Goal: Task Accomplishment & Management: Manage account settings

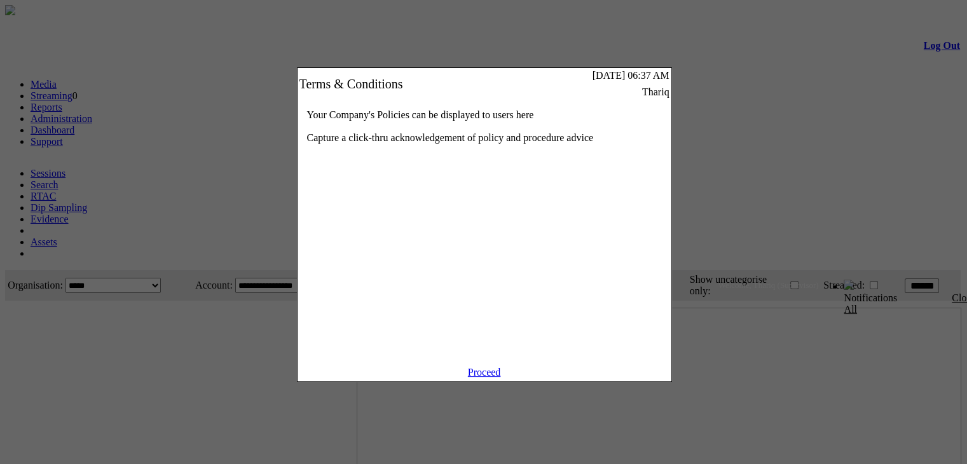
click at [501, 378] on link "Proceed" at bounding box center [484, 372] width 33 height 11
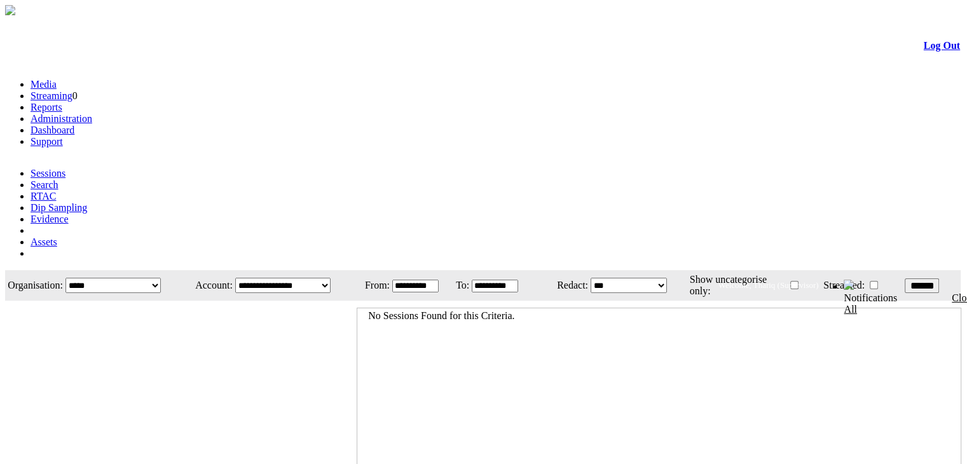
click at [92, 113] on link "Administration" at bounding box center [62, 118] width 62 height 11
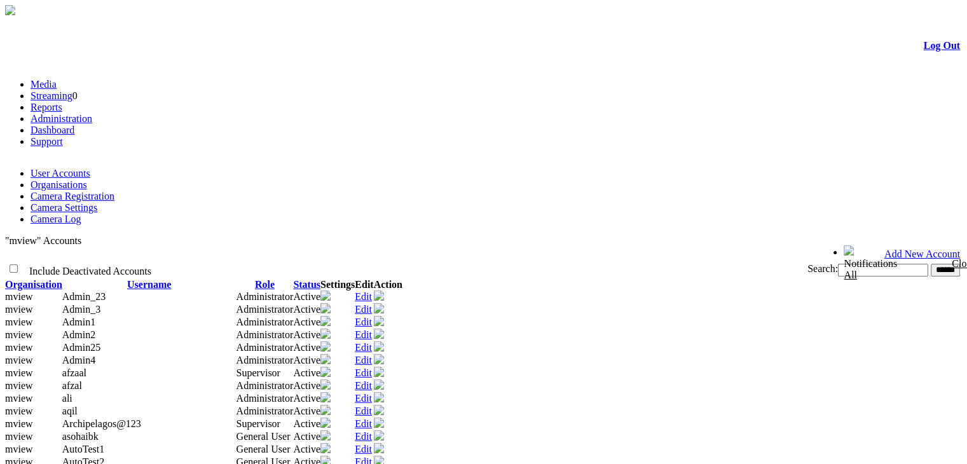
click at [147, 100] on div "Media Streaming 0 Reports Administration Dashboard Support User Accounts Organi…" at bounding box center [483, 157] width 957 height 156
click at [87, 179] on link "Organisations" at bounding box center [59, 184] width 57 height 11
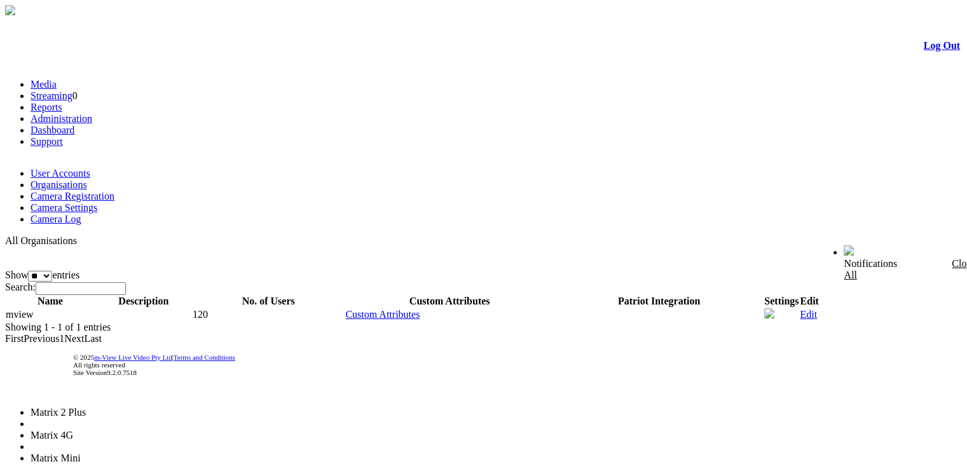
click at [130, 453] on li "Matrix Mini" at bounding box center [80, 458] width 99 height 11
